Goal: Check status: Check status

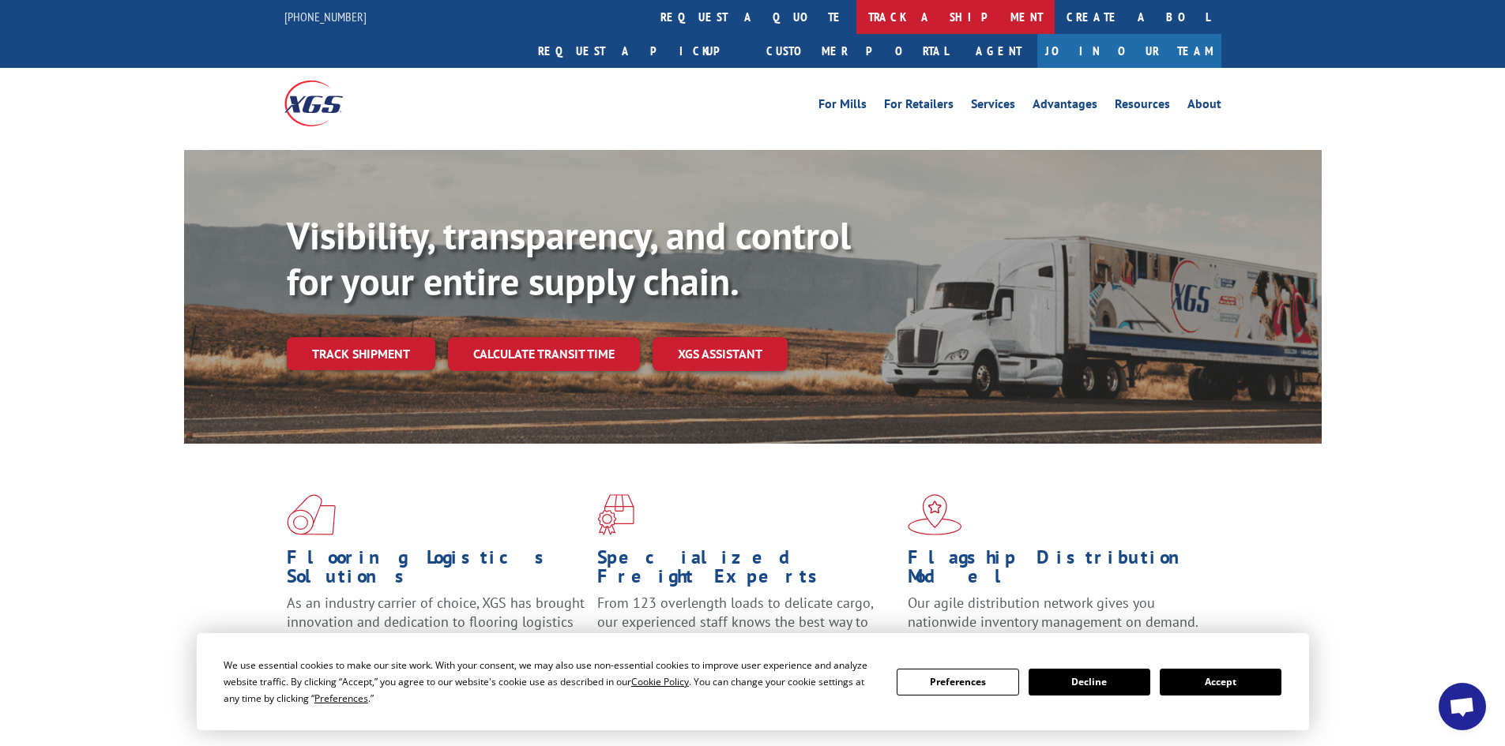
click at [856, 11] on link "track a shipment" at bounding box center [955, 17] width 198 height 34
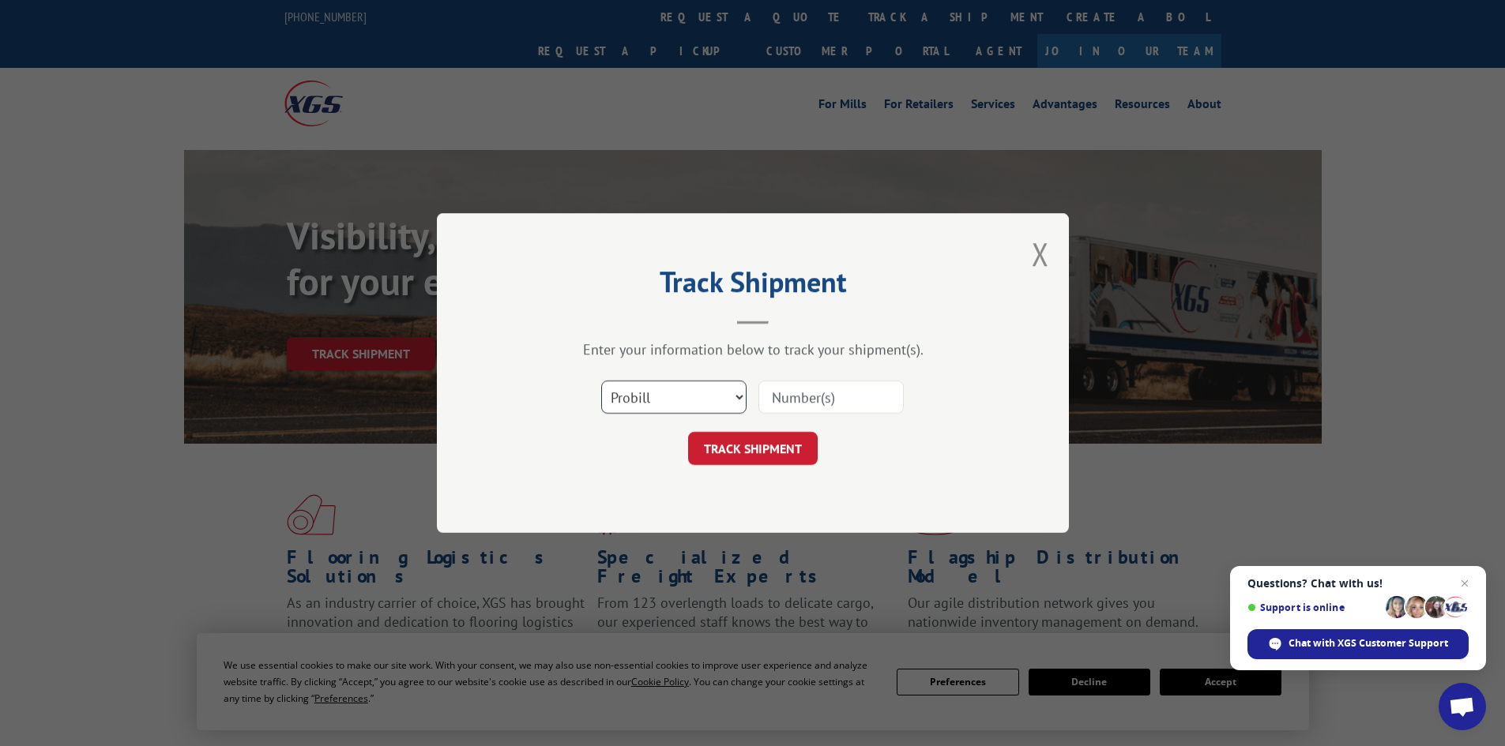
click at [675, 387] on select "Select category... Probill BOL PO" at bounding box center [673, 397] width 145 height 33
select select "bol"
click at [601, 381] on select "Select category... Probill BOL PO" at bounding box center [673, 397] width 145 height 33
click at [799, 400] on input at bounding box center [830, 397] width 145 height 33
type input "6011154"
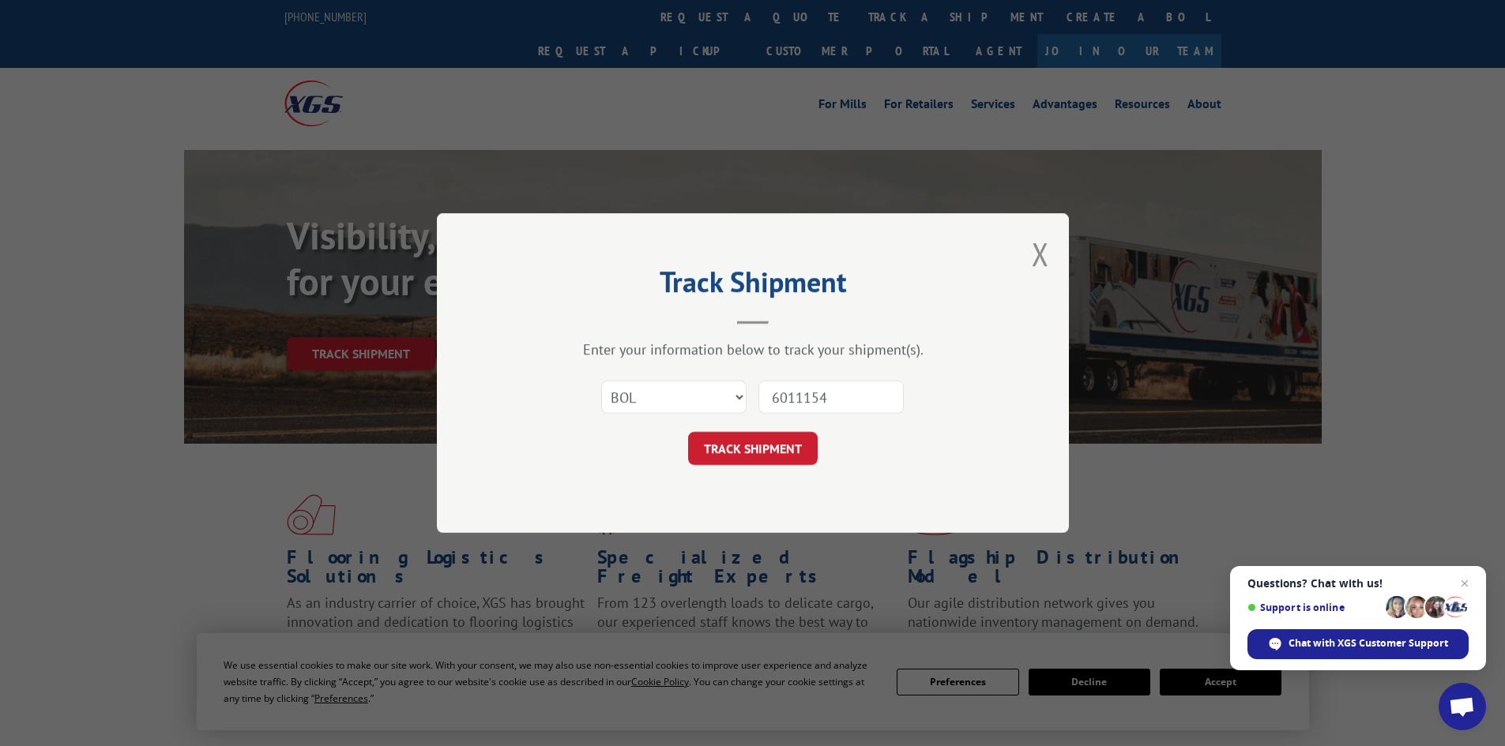
click at [688, 432] on button "TRACK SHIPMENT" at bounding box center [753, 448] width 130 height 33
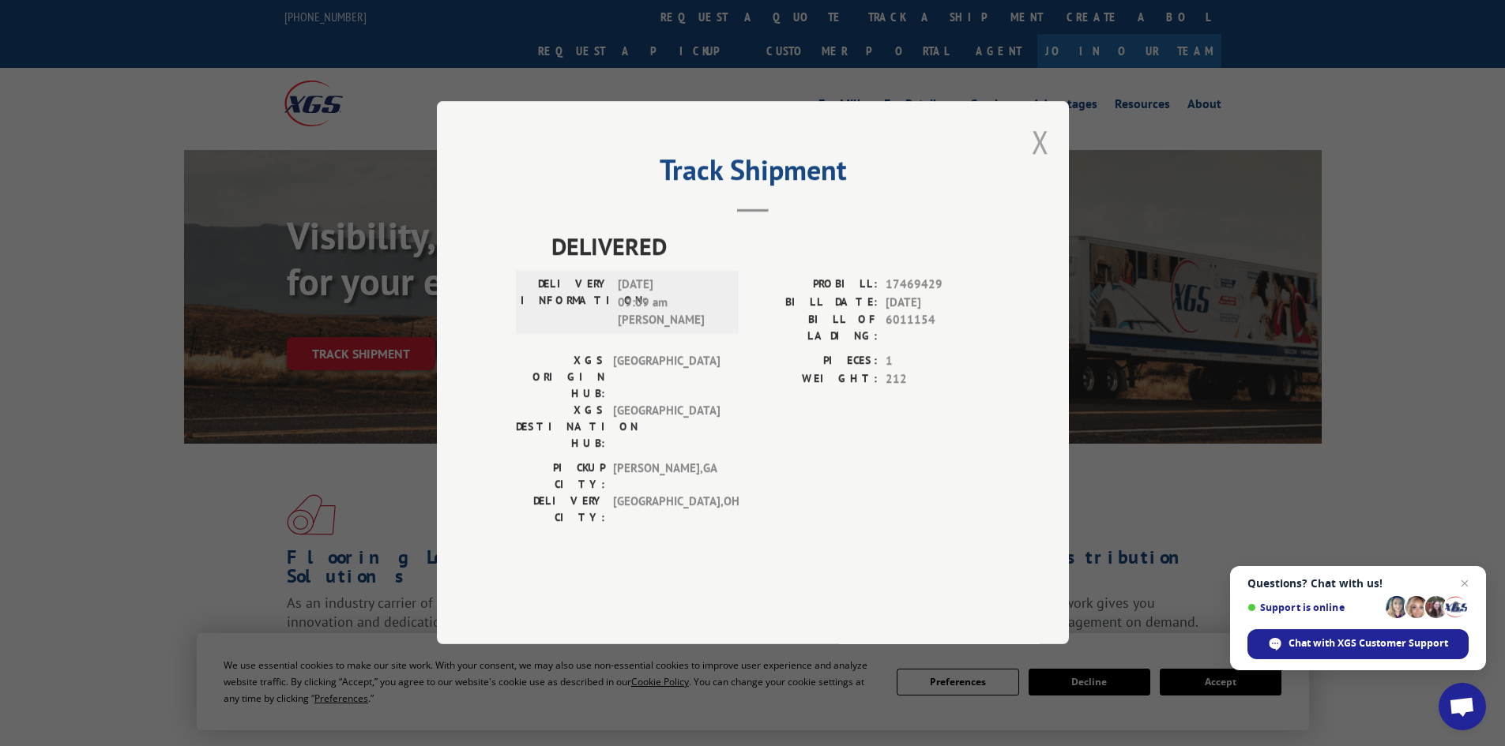
click at [1036, 163] on button "Close modal" at bounding box center [1040, 142] width 17 height 42
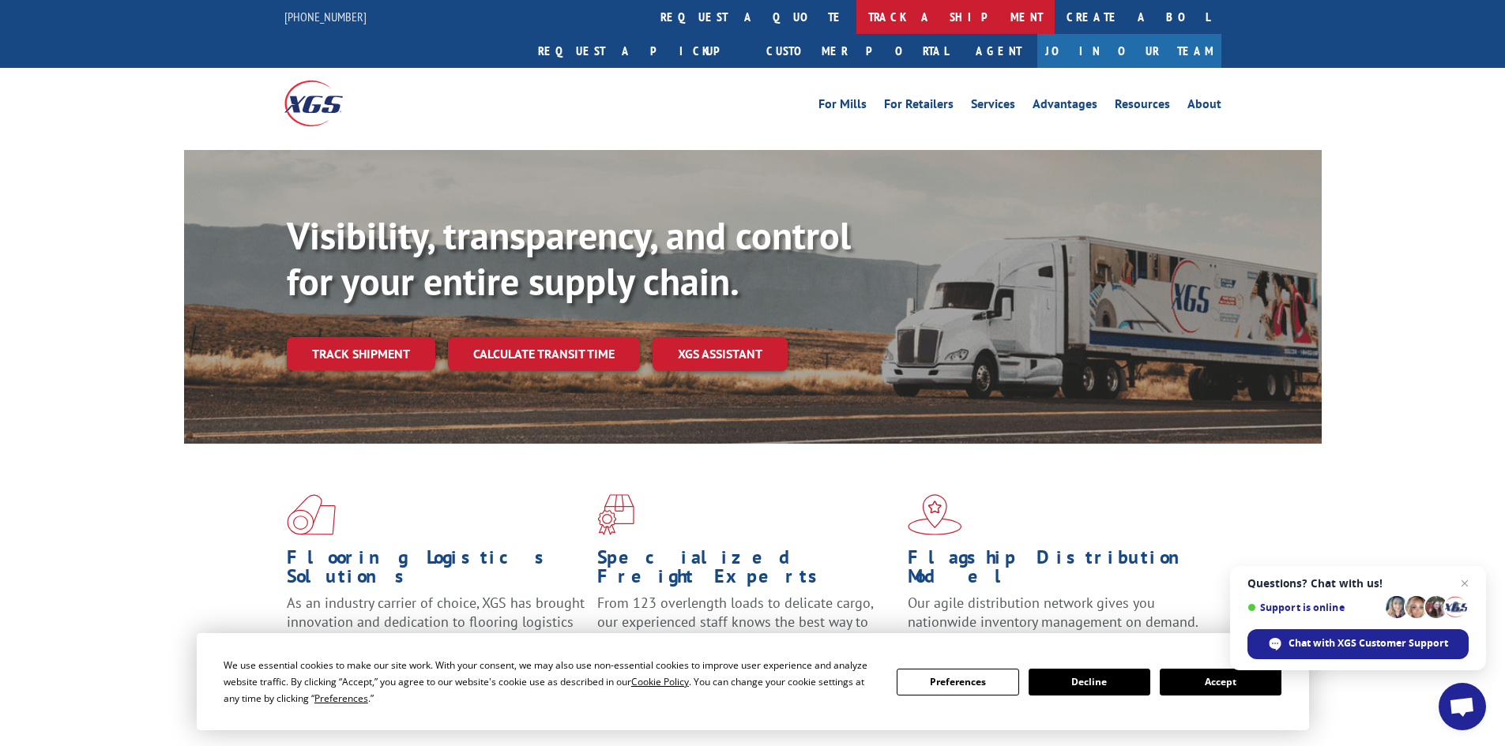
click at [856, 17] on link "track a shipment" at bounding box center [955, 17] width 198 height 34
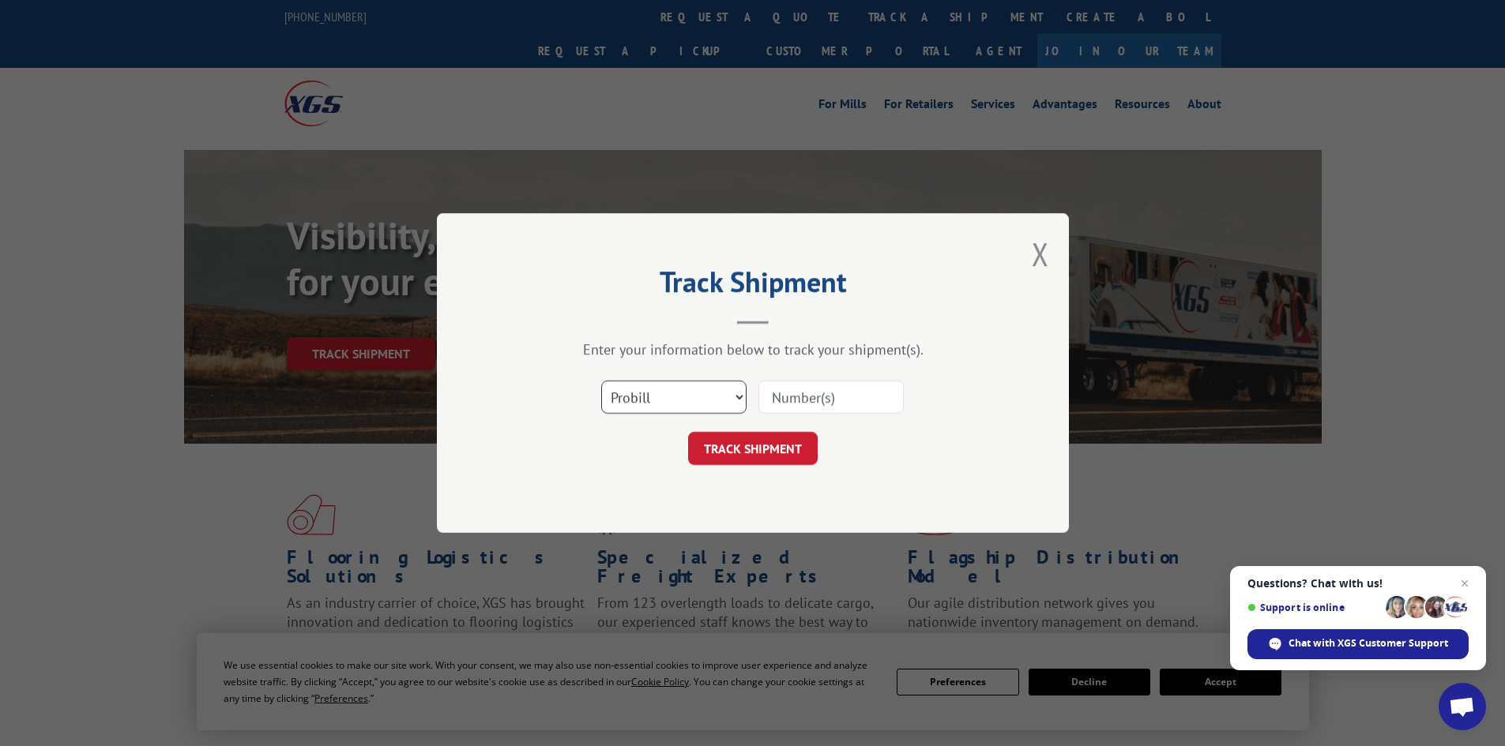
click at [709, 405] on select "Select category... Probill BOL PO" at bounding box center [673, 397] width 145 height 33
select select "bol"
click at [601, 381] on select "Select category... Probill BOL PO" at bounding box center [673, 397] width 145 height 33
click at [809, 403] on input at bounding box center [830, 397] width 145 height 33
type input "5199389"
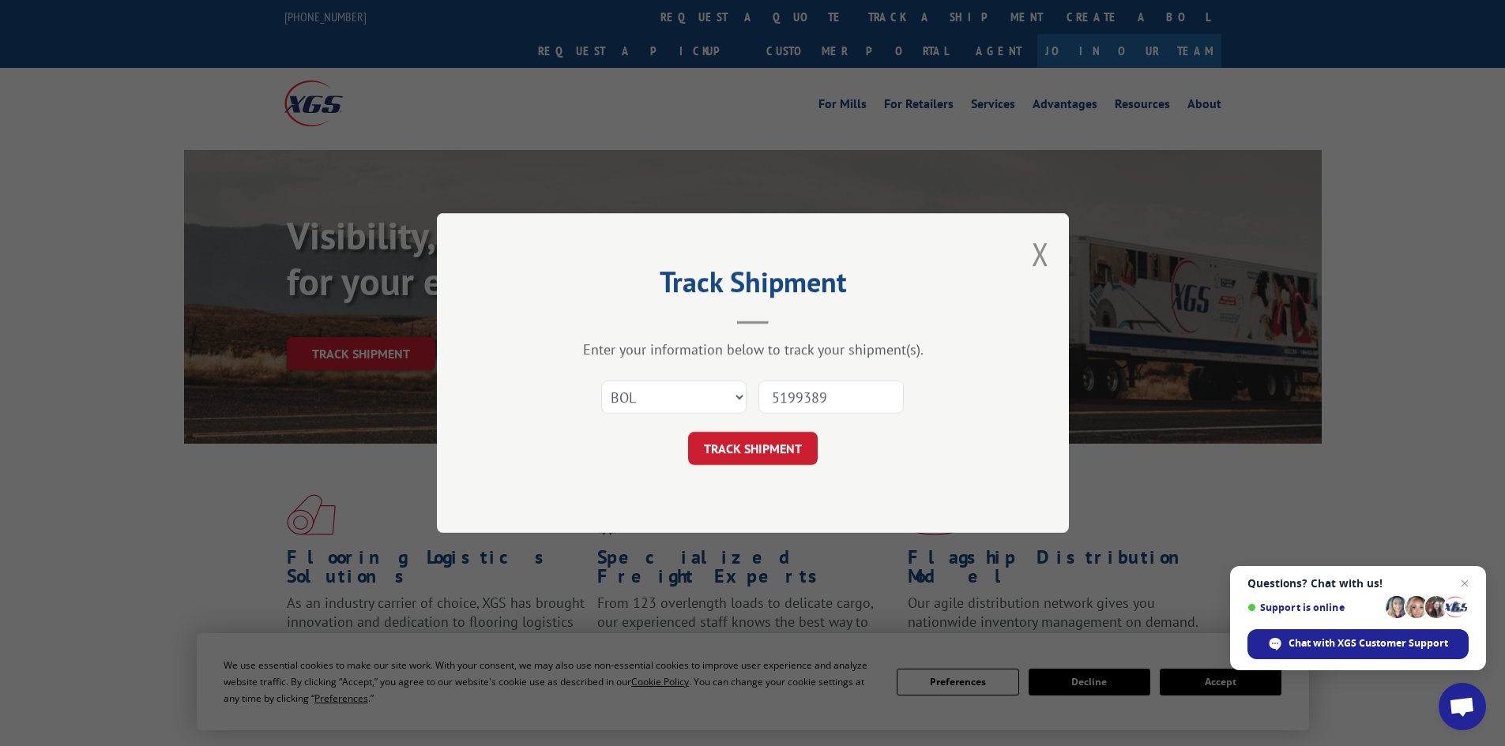
click at [688, 432] on button "TRACK SHIPMENT" at bounding box center [753, 448] width 130 height 33
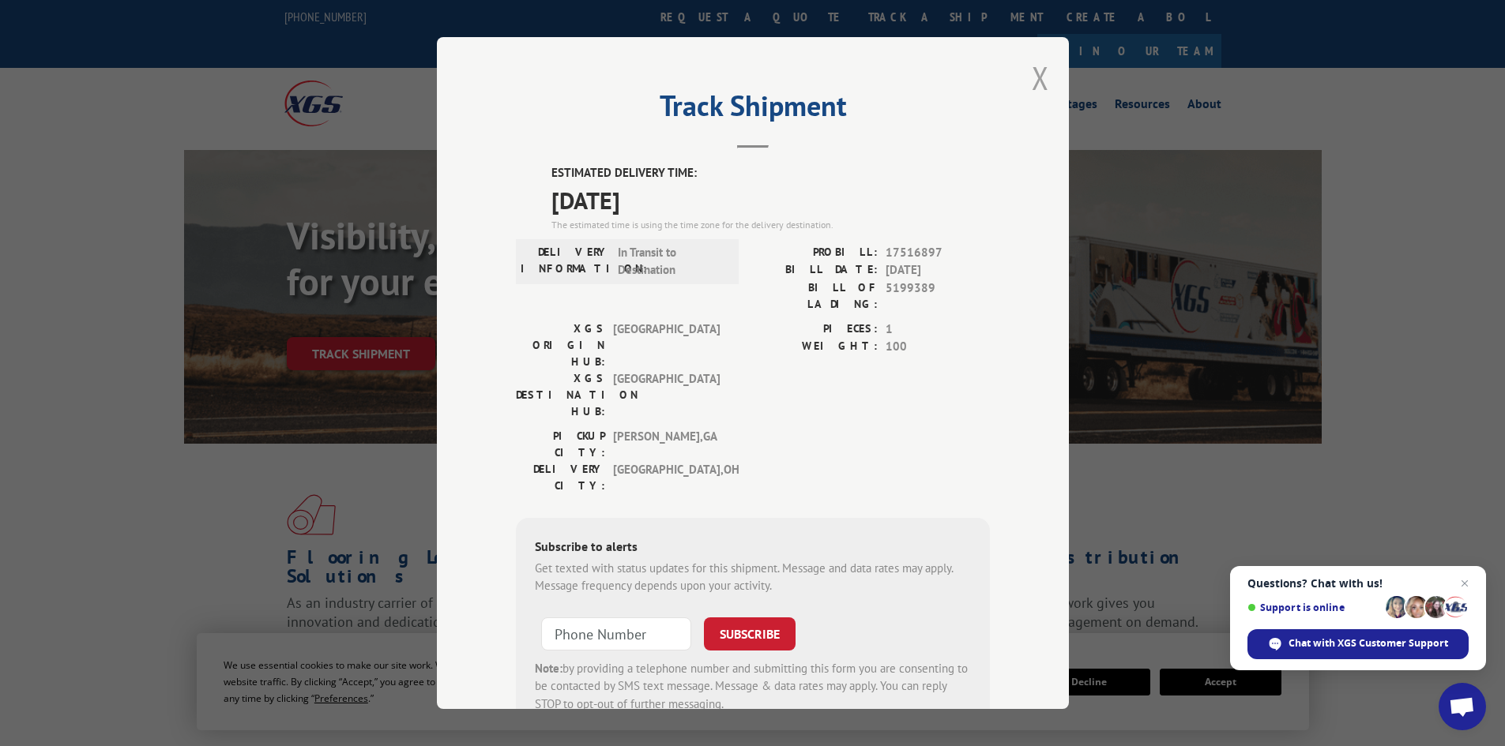
click at [1039, 77] on button "Close modal" at bounding box center [1040, 78] width 17 height 42
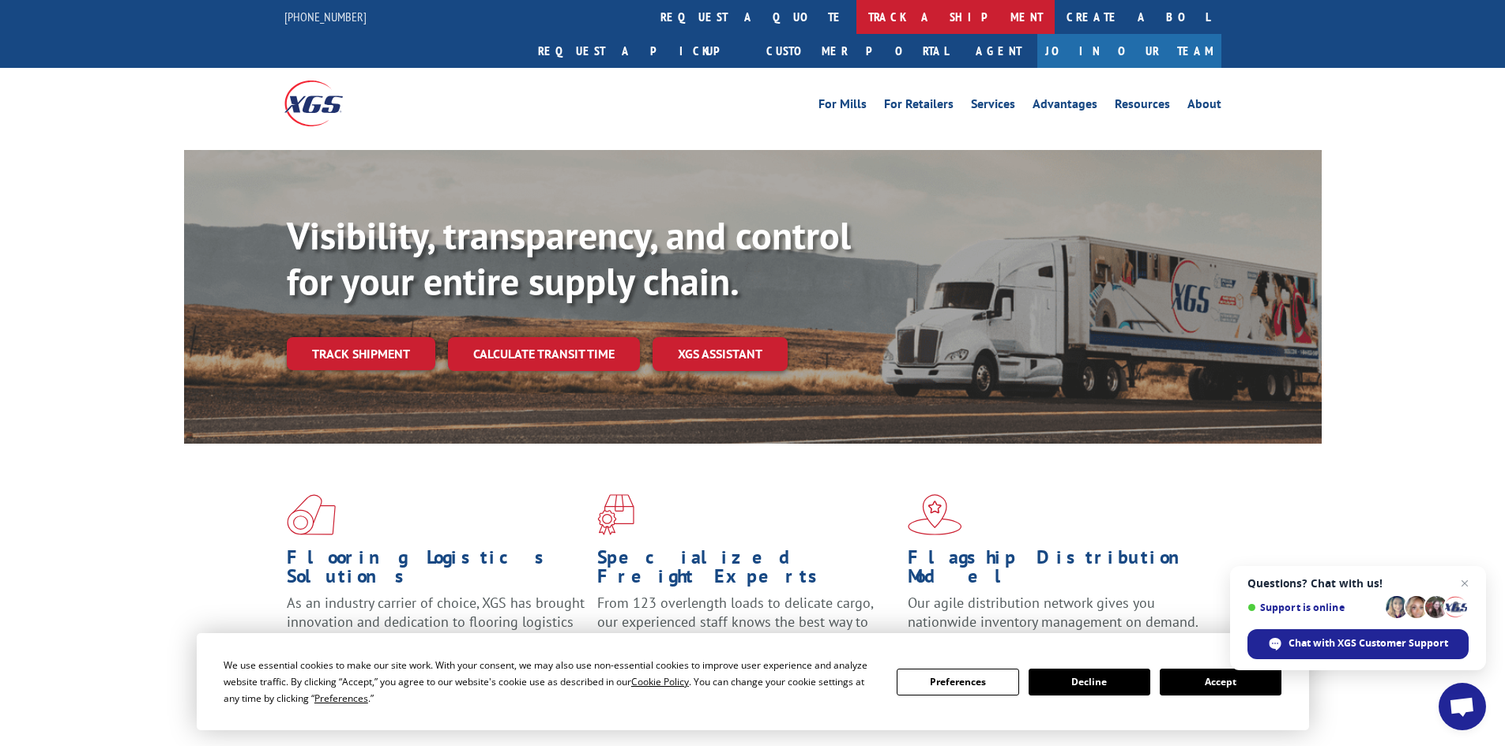
click at [856, 18] on link "track a shipment" at bounding box center [955, 17] width 198 height 34
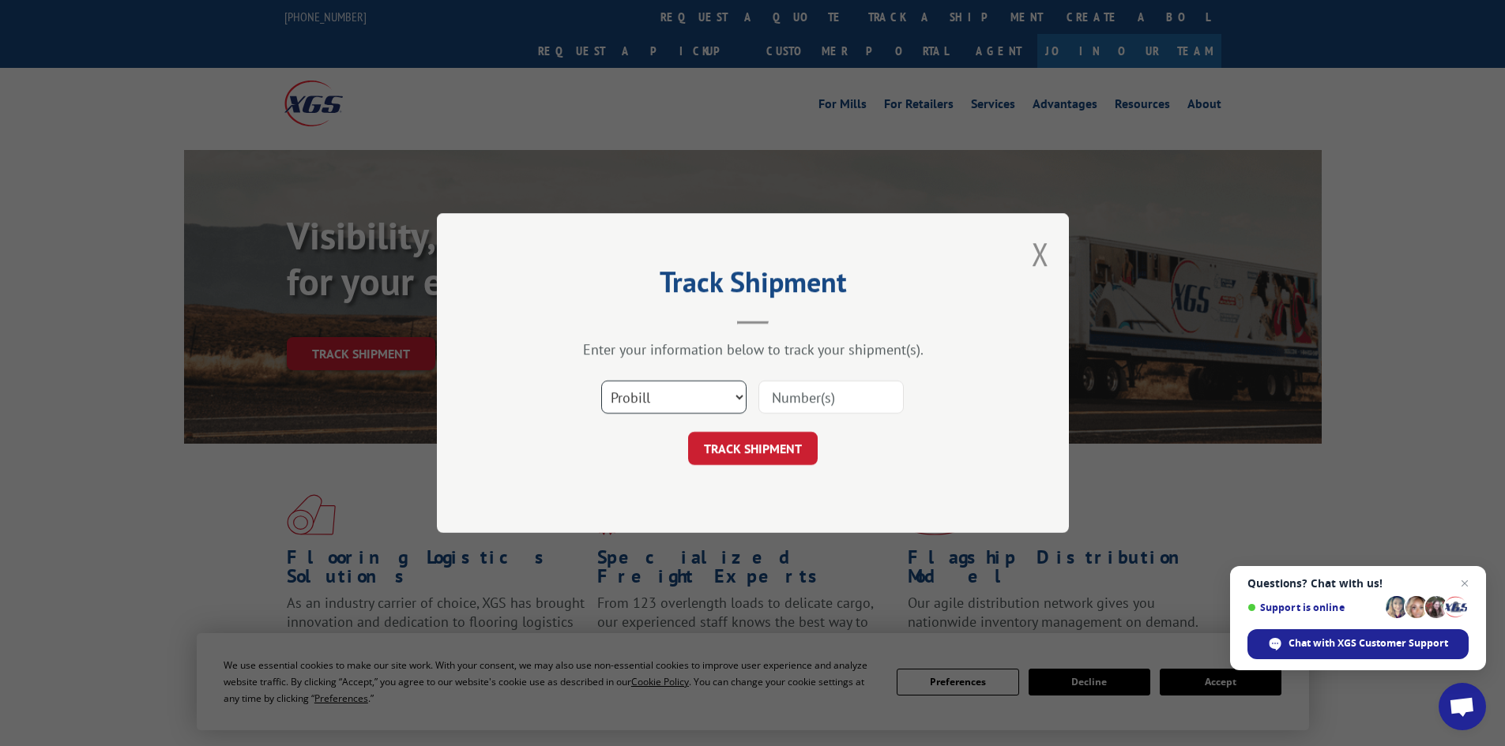
click at [685, 398] on select "Select category... Probill BOL PO" at bounding box center [673, 397] width 145 height 33
select select "bol"
click at [601, 381] on select "Select category... Probill BOL PO" at bounding box center [673, 397] width 145 height 33
click at [836, 395] on input at bounding box center [830, 397] width 145 height 33
type input "6017631"
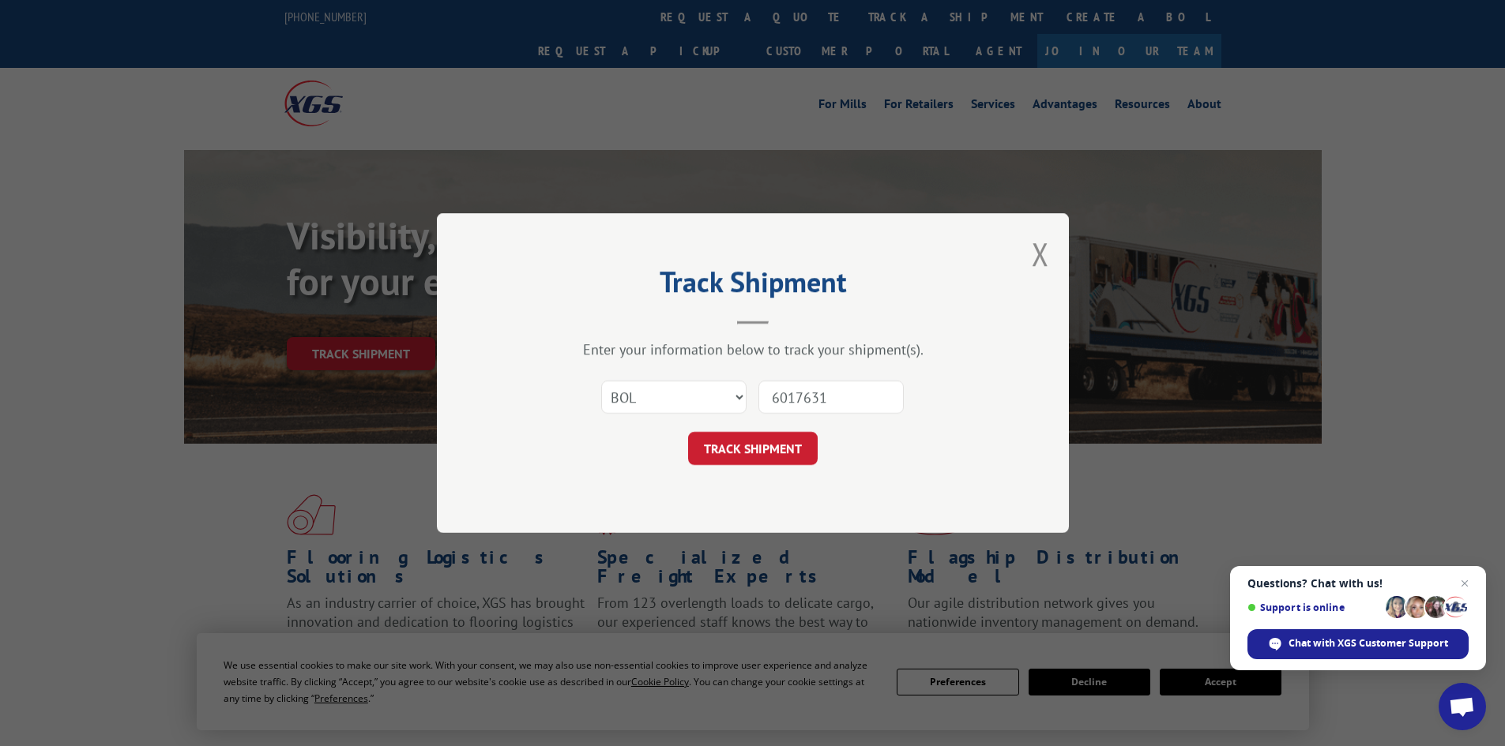
click button "TRACK SHIPMENT" at bounding box center [753, 448] width 130 height 33
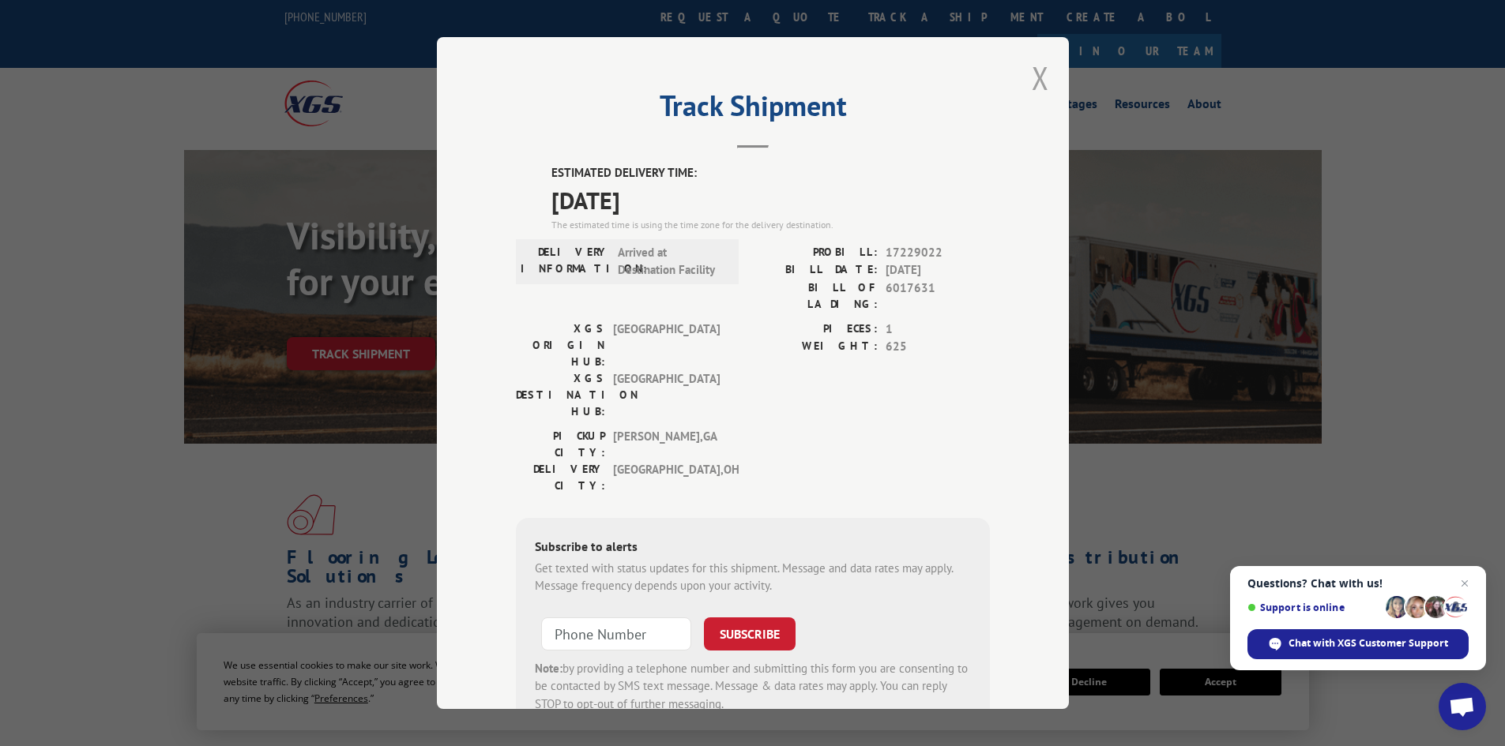
click at [1032, 69] on button "Close modal" at bounding box center [1040, 78] width 17 height 42
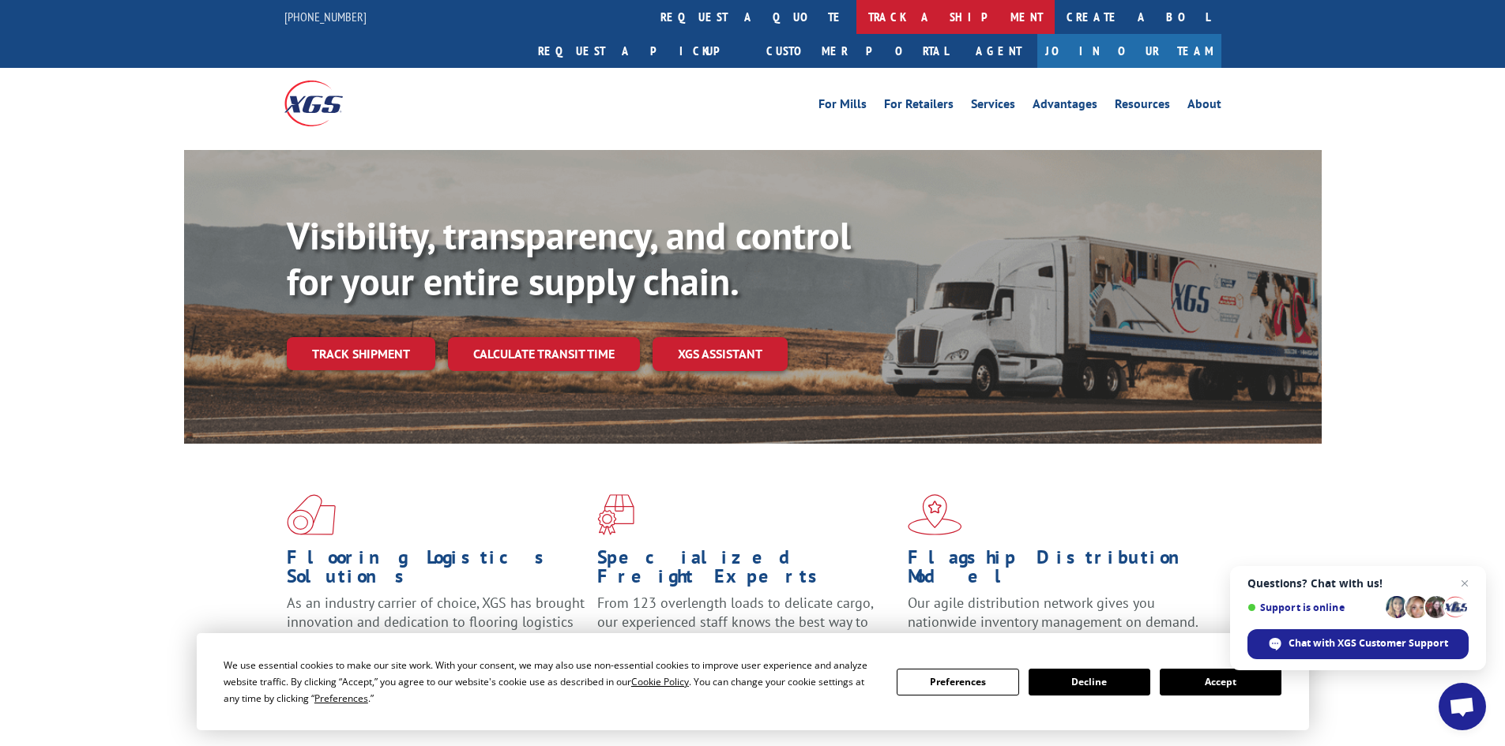
click at [856, 13] on link "track a shipment" at bounding box center [955, 17] width 198 height 34
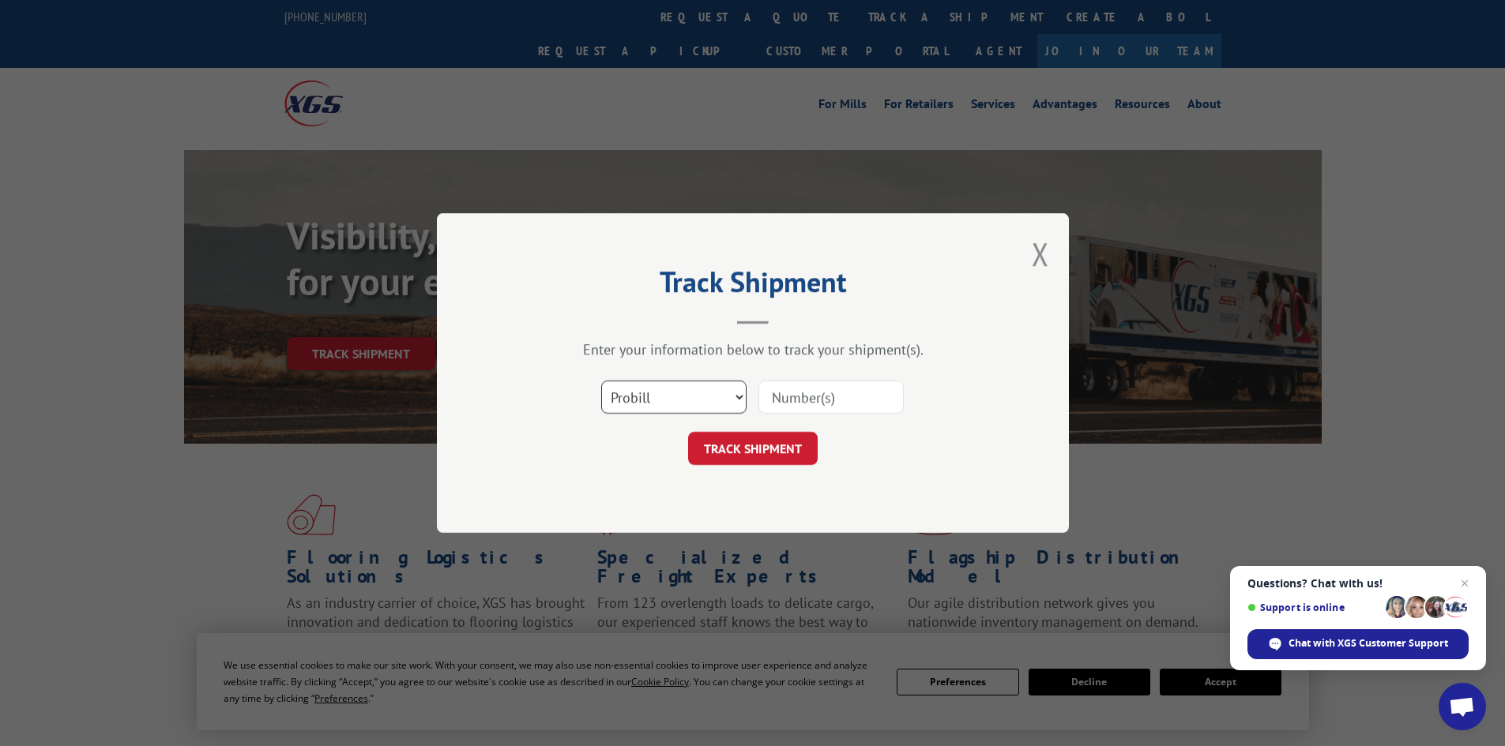
click at [687, 403] on select "Select category... Probill BOL PO" at bounding box center [673, 397] width 145 height 33
select select "bol"
click at [601, 381] on select "Select category... Probill BOL PO" at bounding box center [673, 397] width 145 height 33
click at [806, 397] on input at bounding box center [830, 397] width 145 height 33
type input "5211849"
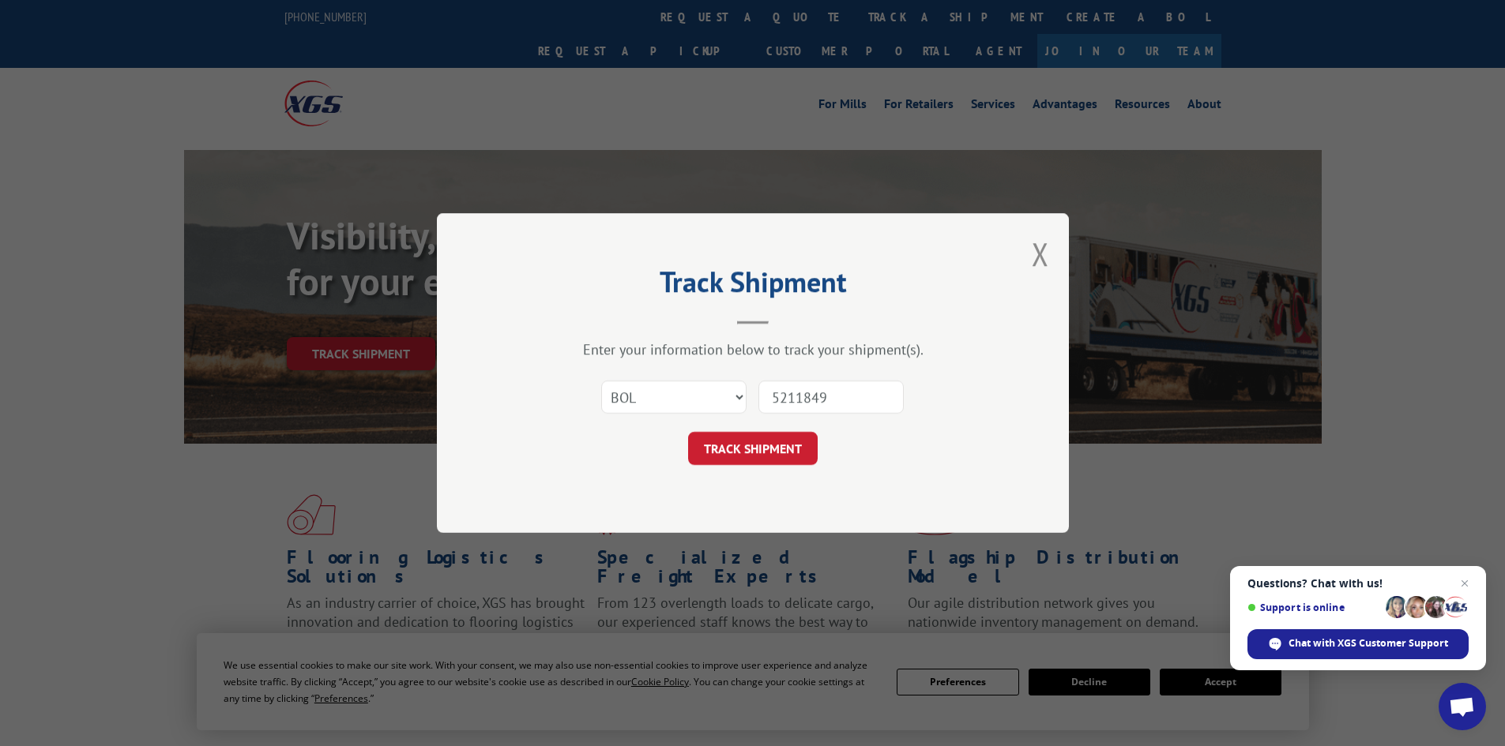
click button "TRACK SHIPMENT" at bounding box center [753, 448] width 130 height 33
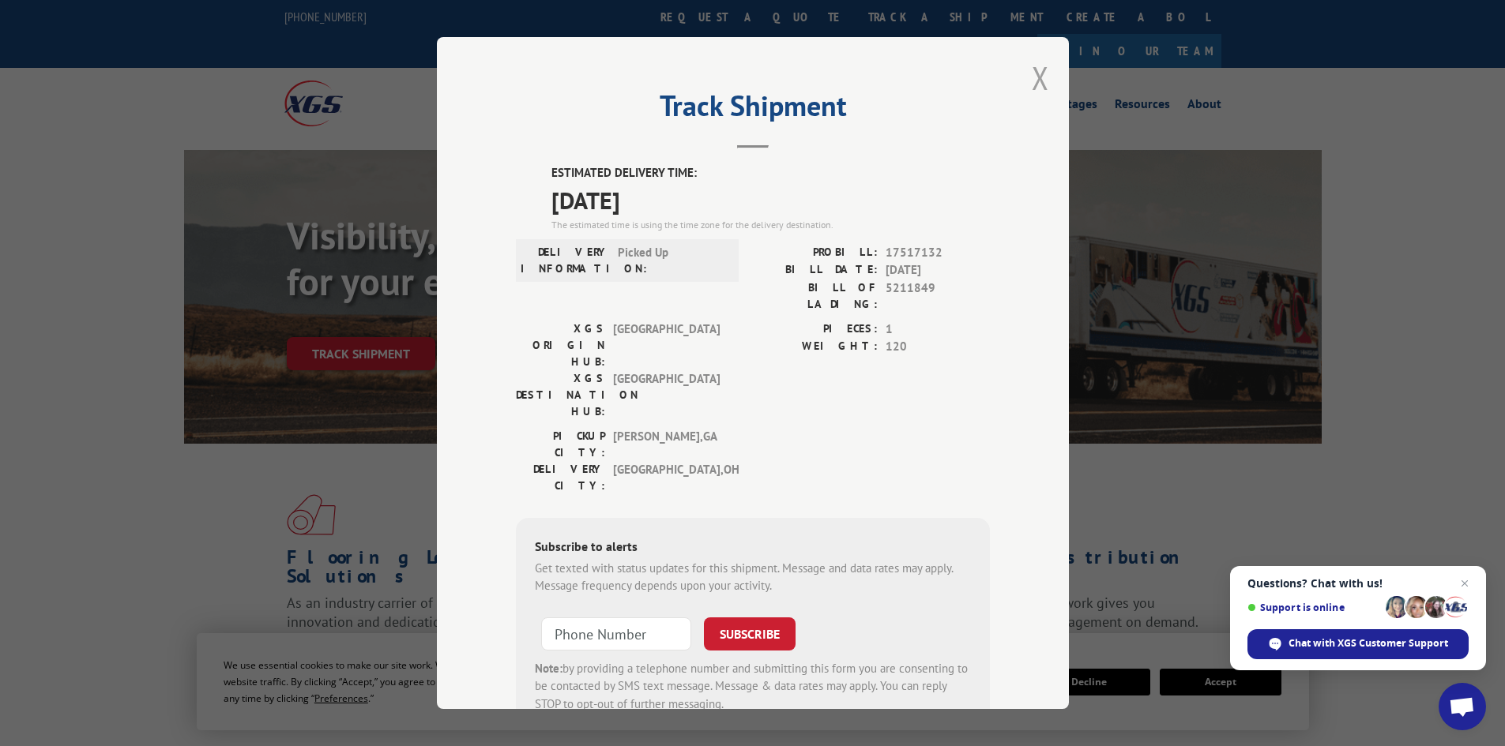
click at [1032, 72] on button "Close modal" at bounding box center [1040, 78] width 17 height 42
